Goal: Task Accomplishment & Management: Use online tool/utility

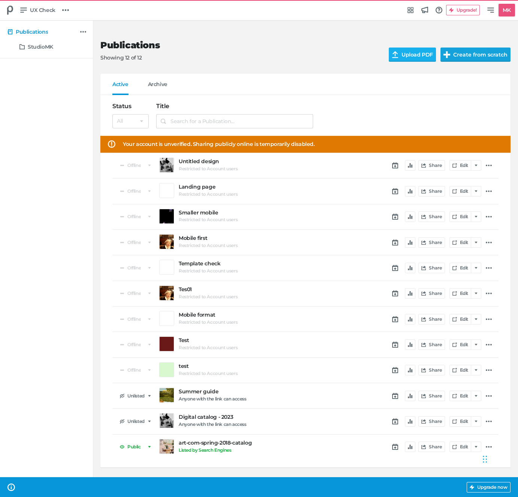
click at [466, 48] on button "Create from scratch" at bounding box center [475, 55] width 70 height 14
select select "se"
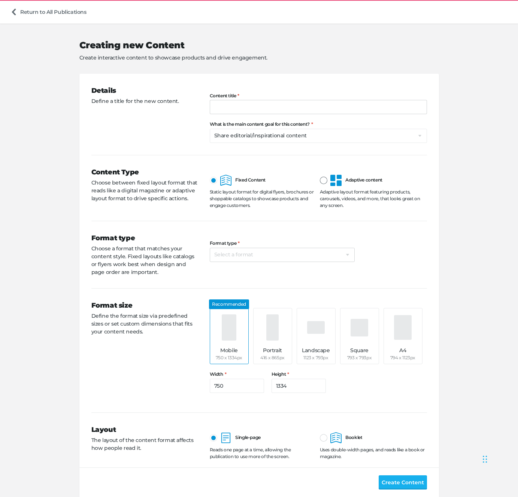
click at [337, 184] on icon at bounding box center [335, 180] width 11 height 11
click at [320, 175] on input "Adaptive content" at bounding box center [320, 175] width 0 height 0
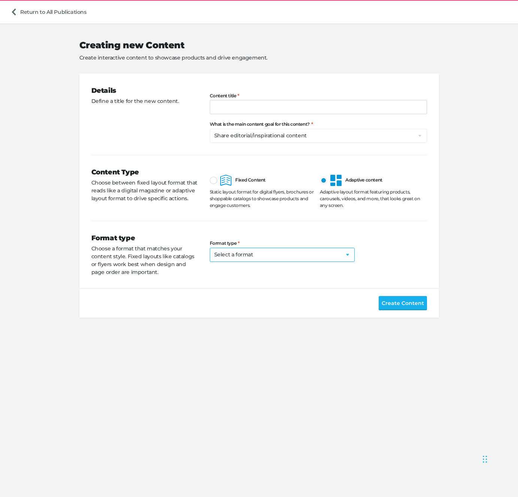
click at [299, 250] on select "Select a format Landing/Campaign web page Product carousel/grid Digital flyer D…" at bounding box center [282, 255] width 145 height 14
click at [59, 16] on link "Return to All Publications" at bounding box center [48, 12] width 82 height 14
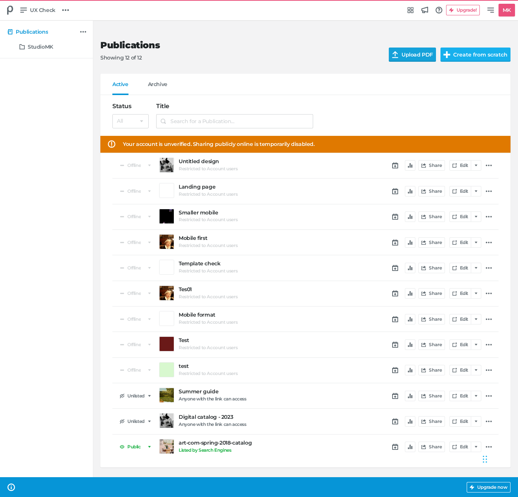
click at [424, 57] on input "Upload PDF" at bounding box center [416, 55] width 57 height 14
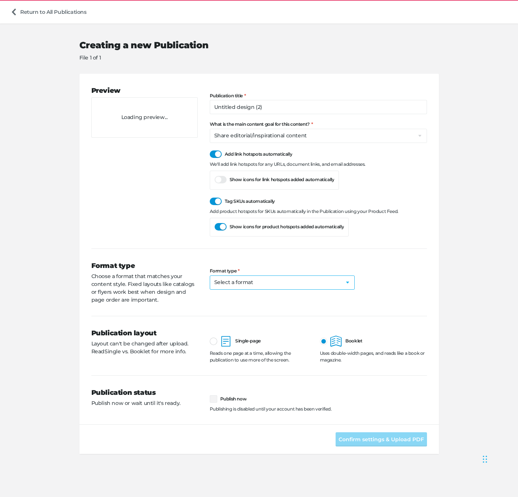
click at [263, 284] on select "Select a format Catalog Flyer Lookbook Magazine Brochure Direct mailer Social p…" at bounding box center [282, 282] width 145 height 14
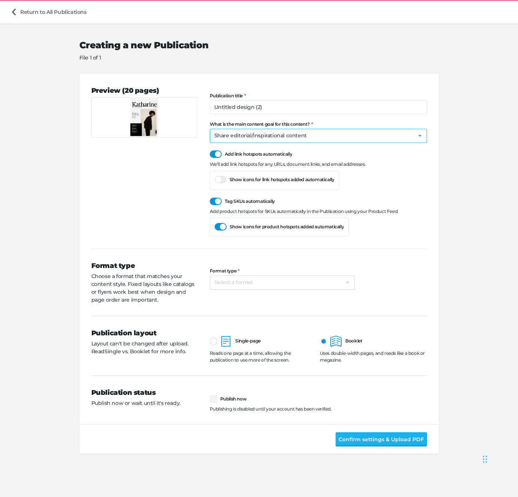
click at [243, 131] on select "Select a goal Sell products directly or on the website Promote physical store/d…" at bounding box center [318, 136] width 217 height 14
select select "ec"
click at [149, 213] on div "Preview (20 pages)" at bounding box center [150, 161] width 118 height 151
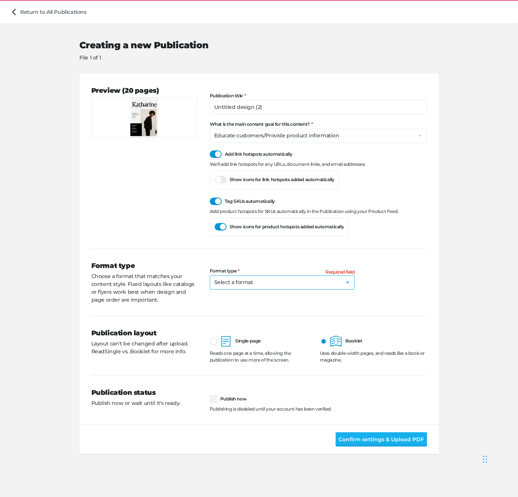
click at [293, 287] on select "Select a format Catalog Flyer Lookbook Magazine Brochure Direct mailer Social p…" at bounding box center [282, 282] width 145 height 14
select select "db"
click at [169, 215] on div "Preview (20 pages)" at bounding box center [150, 161] width 118 height 151
click at [71, 15] on link "Return to All Publications" at bounding box center [48, 12] width 82 height 14
